Goal: Information Seeking & Learning: Learn about a topic

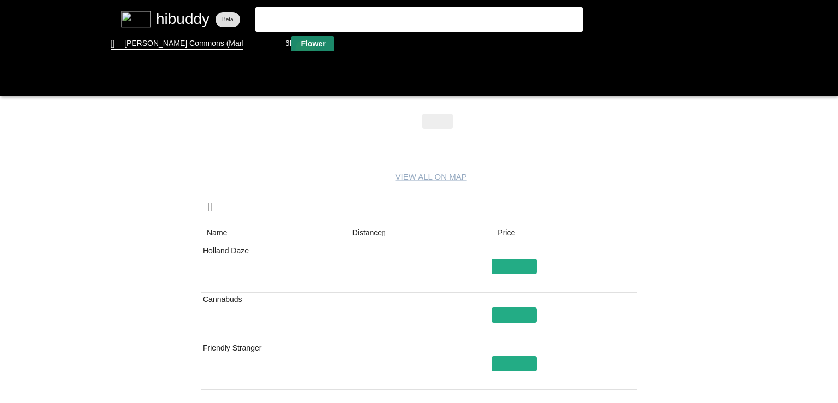
click at [303, 50] on flt-glass-pane at bounding box center [419, 201] width 838 height 403
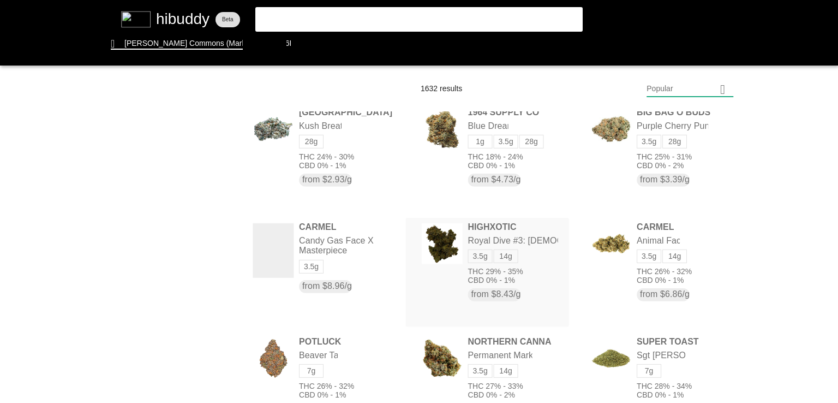
click at [427, 234] on flt-glass-pane at bounding box center [419, 201] width 838 height 403
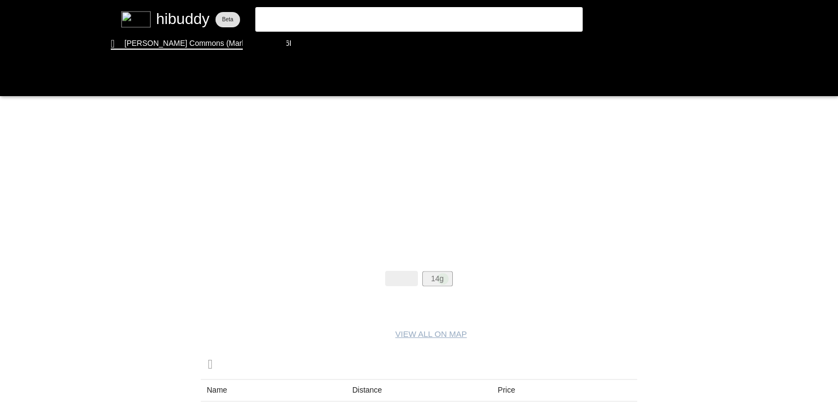
click at [443, 278] on flt-glass-pane at bounding box center [419, 201] width 838 height 403
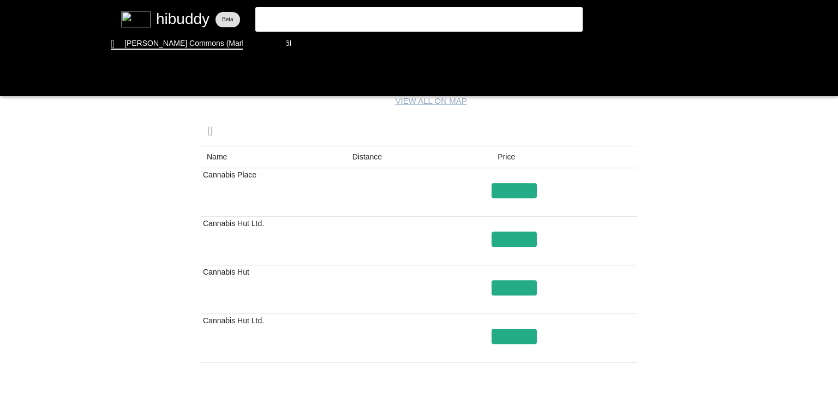
click at [366, 159] on flt-glass-pane at bounding box center [419, 201] width 838 height 403
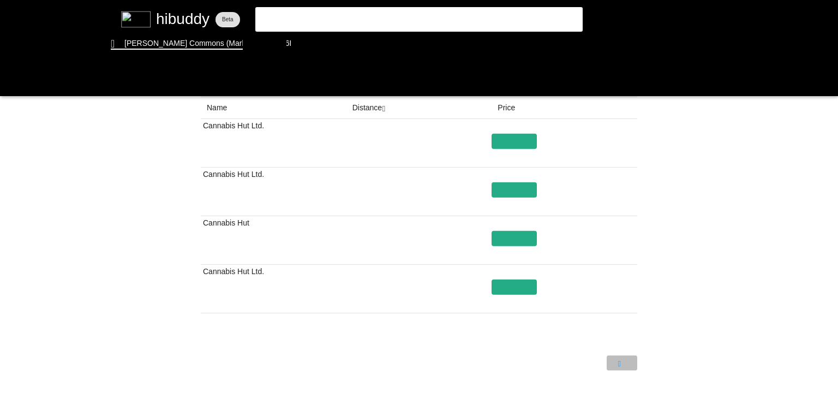
click at [629, 368] on flt-glass-pane at bounding box center [419, 201] width 838 height 403
click at [629, 363] on flt-glass-pane at bounding box center [419, 201] width 838 height 403
click at [587, 362] on flt-glass-pane at bounding box center [419, 201] width 838 height 403
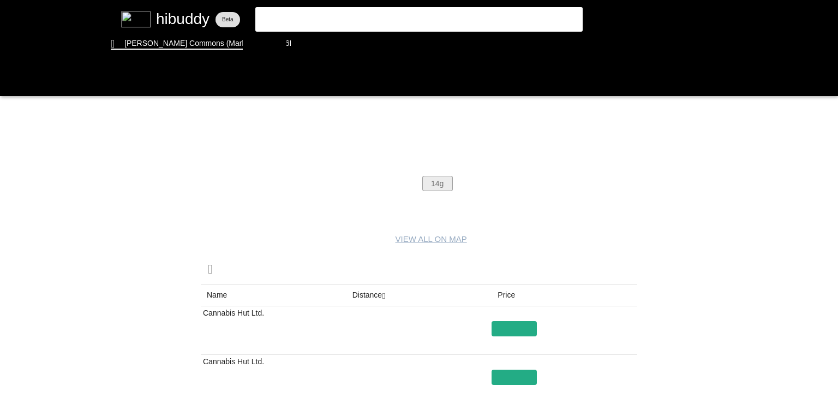
click at [427, 182] on flt-glass-pane at bounding box center [419, 201] width 838 height 403
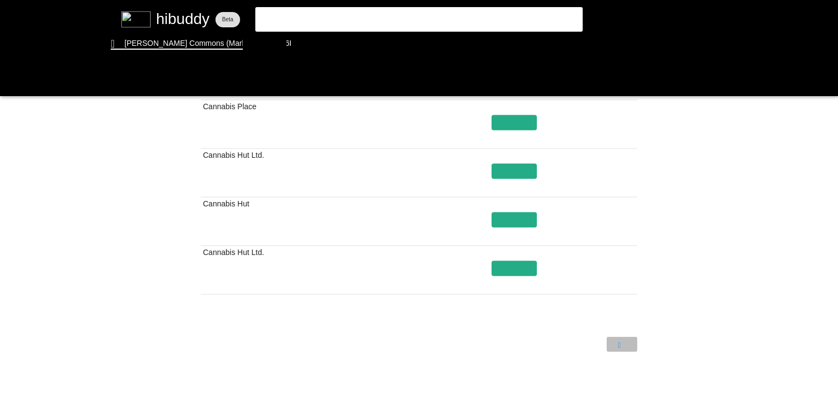
click at [626, 343] on flt-glass-pane at bounding box center [419, 201] width 838 height 403
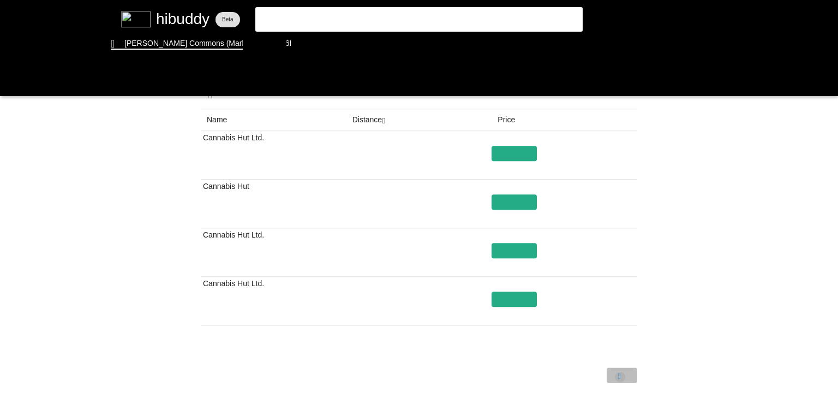
click at [620, 377] on flt-glass-pane at bounding box center [419, 201] width 838 height 403
click at [315, 46] on flt-glass-pane at bounding box center [419, 201] width 838 height 403
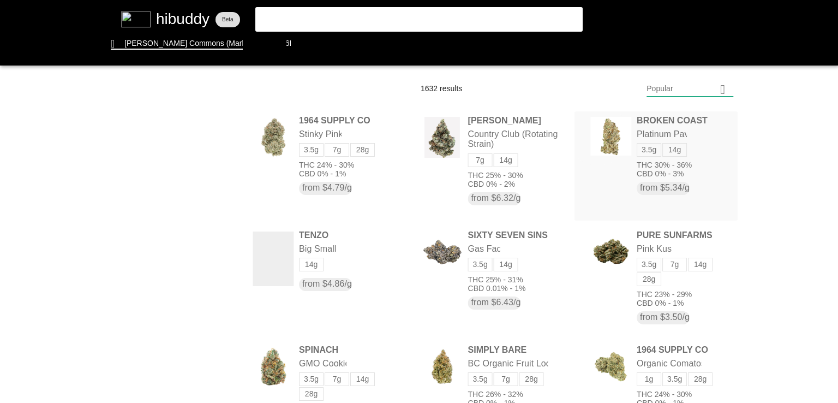
click at [597, 134] on flt-glass-pane at bounding box center [419, 201] width 838 height 403
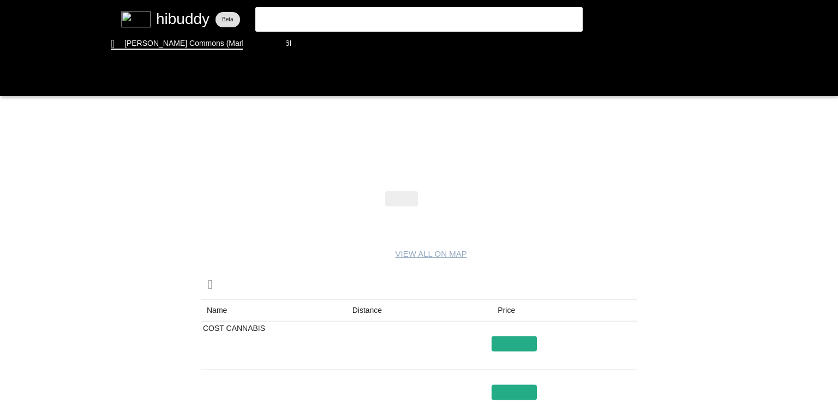
click at [454, 198] on flt-glass-pane at bounding box center [419, 201] width 838 height 403
click at [448, 196] on flt-glass-pane at bounding box center [419, 201] width 838 height 403
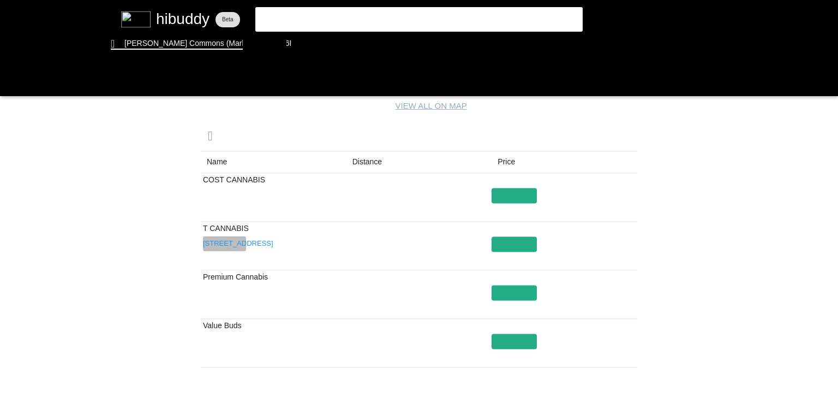
click at [230, 241] on flt-glass-pane at bounding box center [419, 201] width 838 height 403
click at [384, 168] on flt-glass-pane at bounding box center [419, 201] width 838 height 403
